Goal: Task Accomplishment & Management: Use online tool/utility

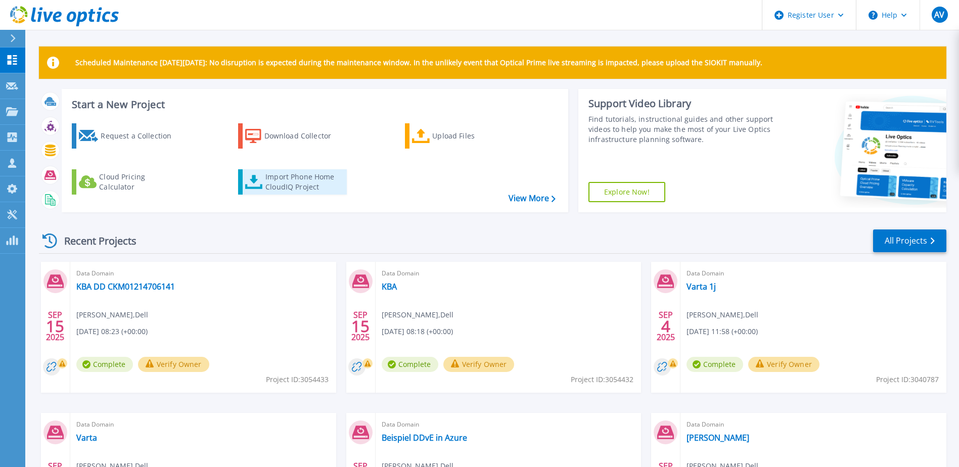
click at [282, 174] on div "Import Phone Home CloudIQ Project" at bounding box center [304, 182] width 79 height 20
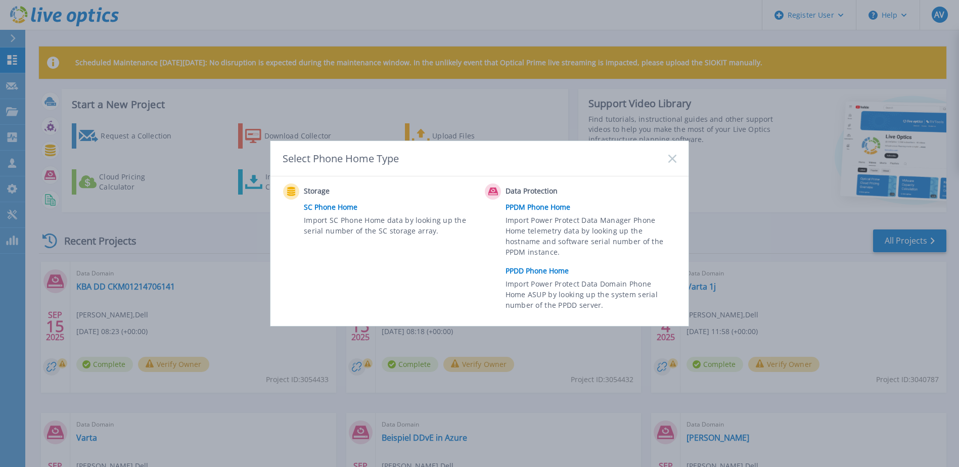
click at [553, 269] on link "PPDD Phone Home" at bounding box center [593, 270] width 176 height 15
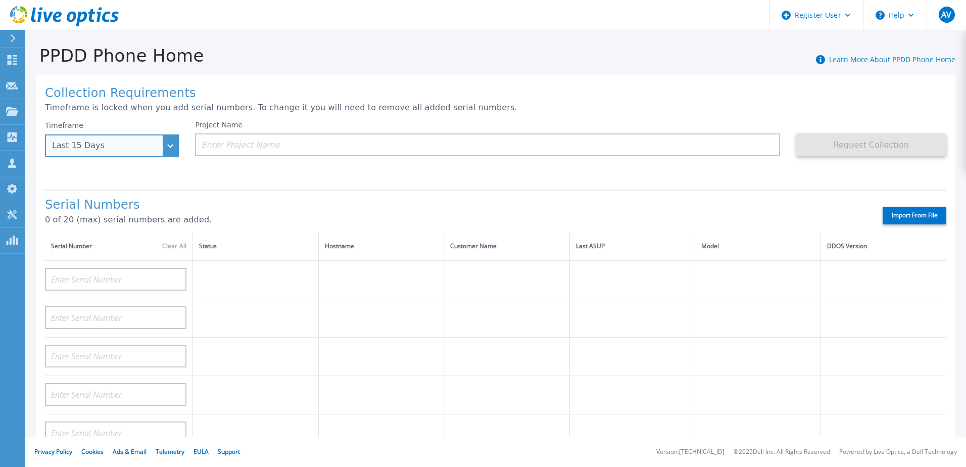
click at [173, 143] on div "Last 15 Days" at bounding box center [112, 145] width 134 height 23
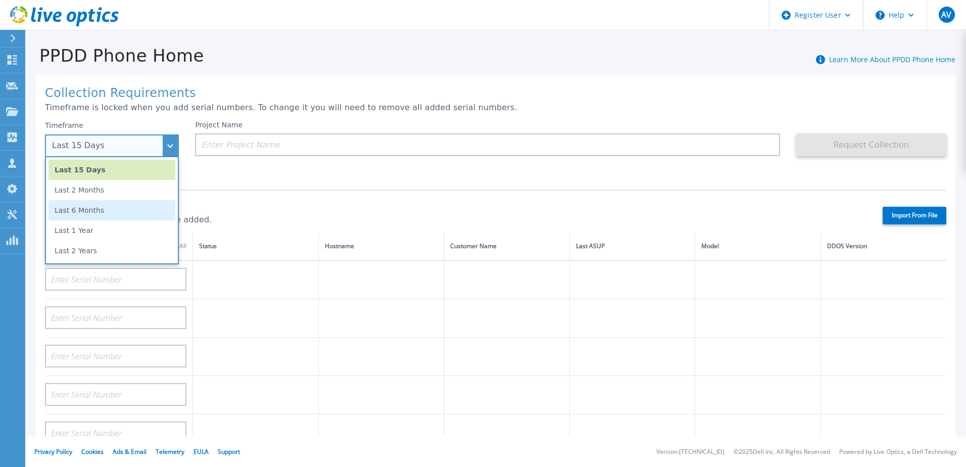
scroll to position [51, 0]
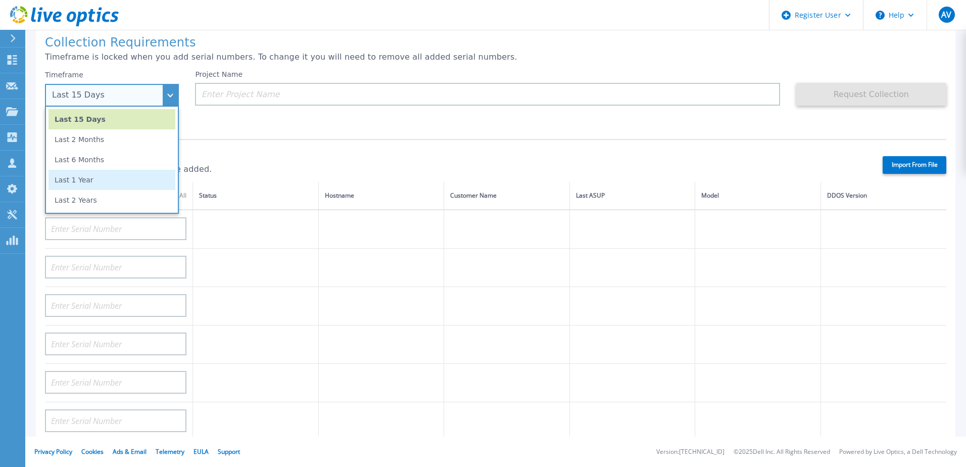
click at [113, 185] on li "Last 1 Year" at bounding box center [112, 180] width 127 height 20
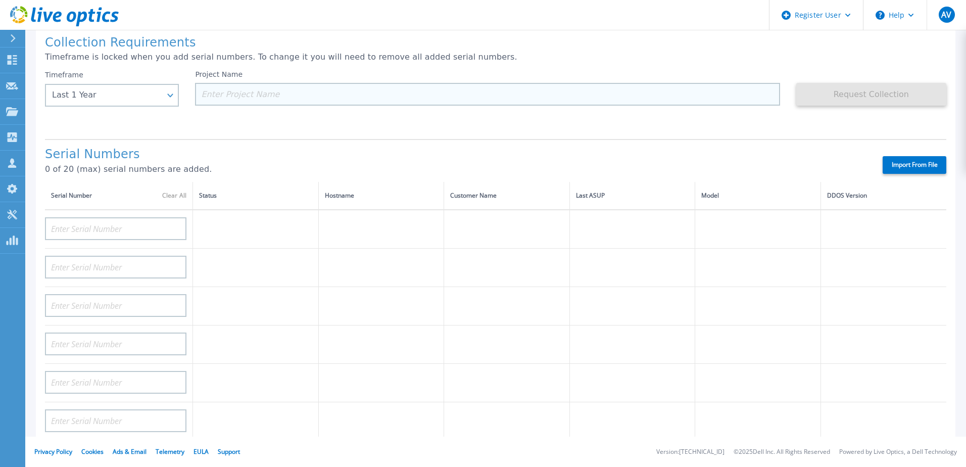
click at [279, 100] on input at bounding box center [487, 94] width 585 height 23
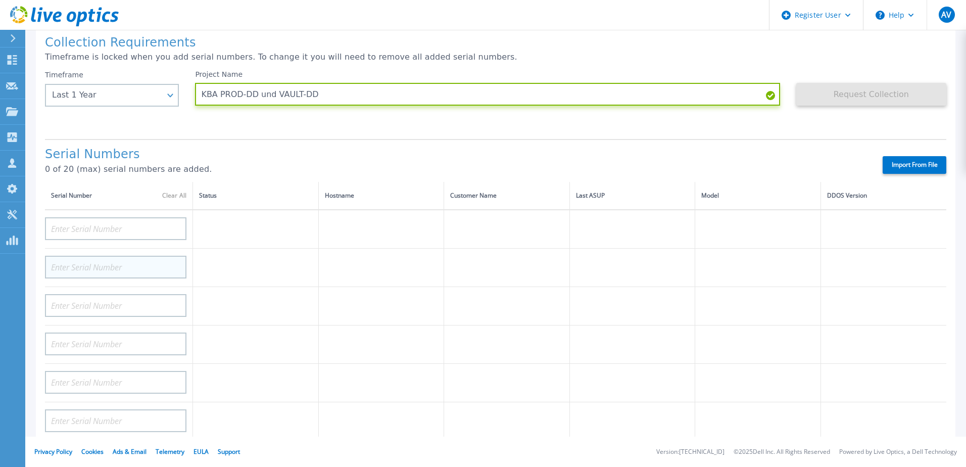
type input "KBA PROD-DD und VAULT-DD"
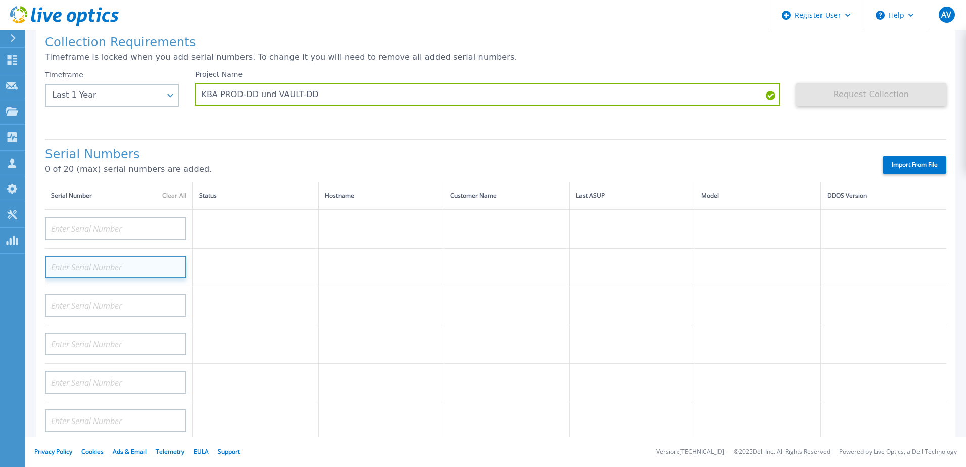
click at [107, 267] on input at bounding box center [116, 267] width 142 height 23
click at [107, 268] on input at bounding box center [116, 267] width 142 height 23
paste input "CKM01214706142"
type input "CKM01214706142"
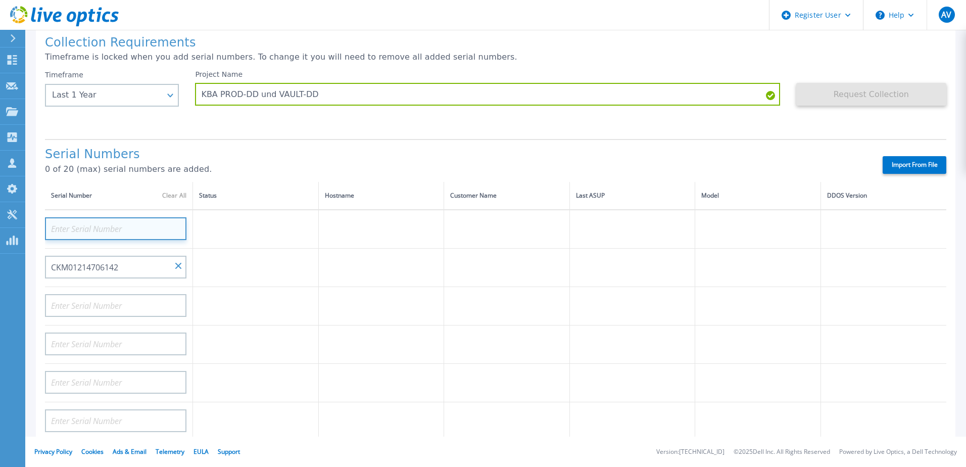
click at [115, 225] on input at bounding box center [116, 228] width 142 height 23
paste input "CKM01214706142"
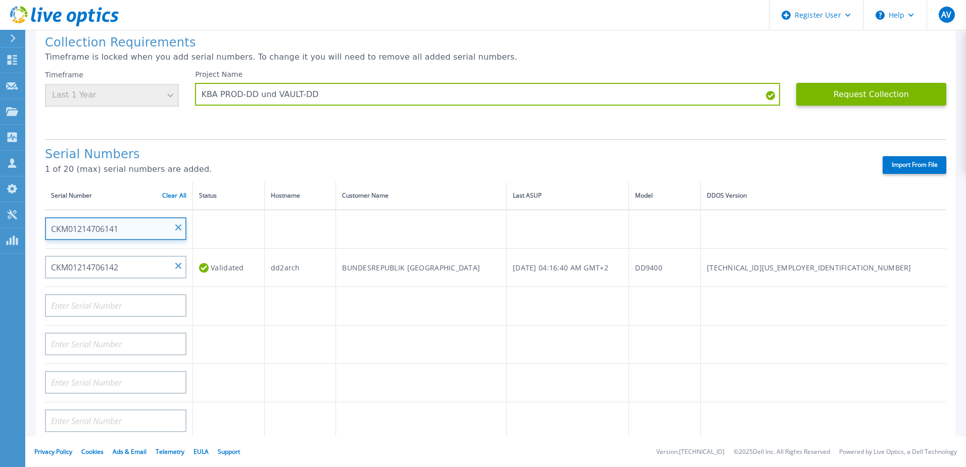
type input "CKM01214706141"
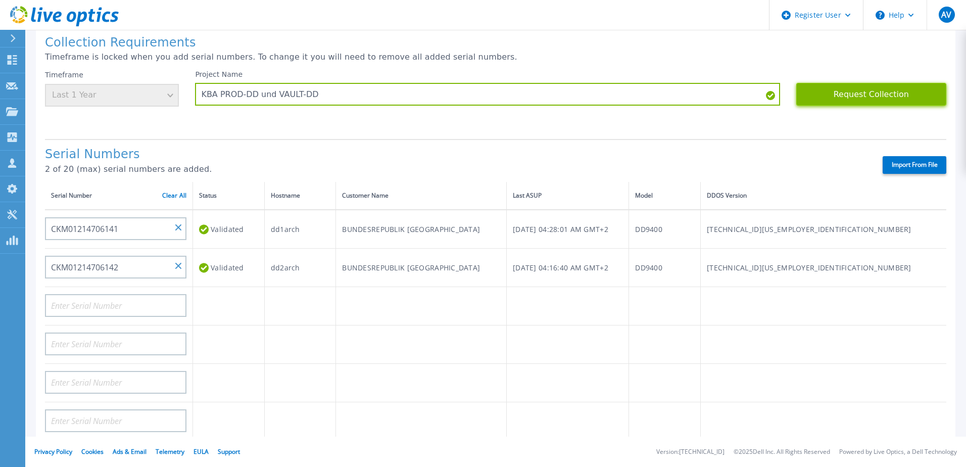
click at [863, 97] on button "Request Collection" at bounding box center [872, 94] width 150 height 23
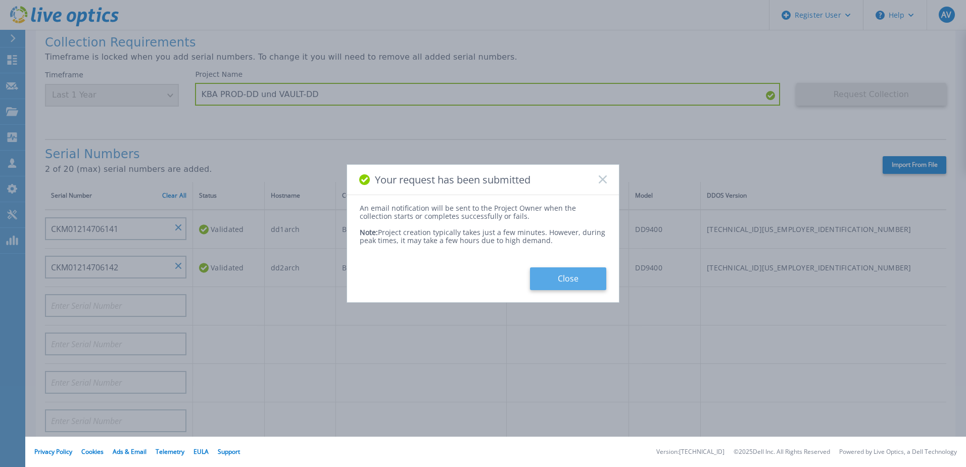
click at [558, 275] on button "Close" at bounding box center [568, 278] width 76 height 23
